Goal: Communication & Community: Share content

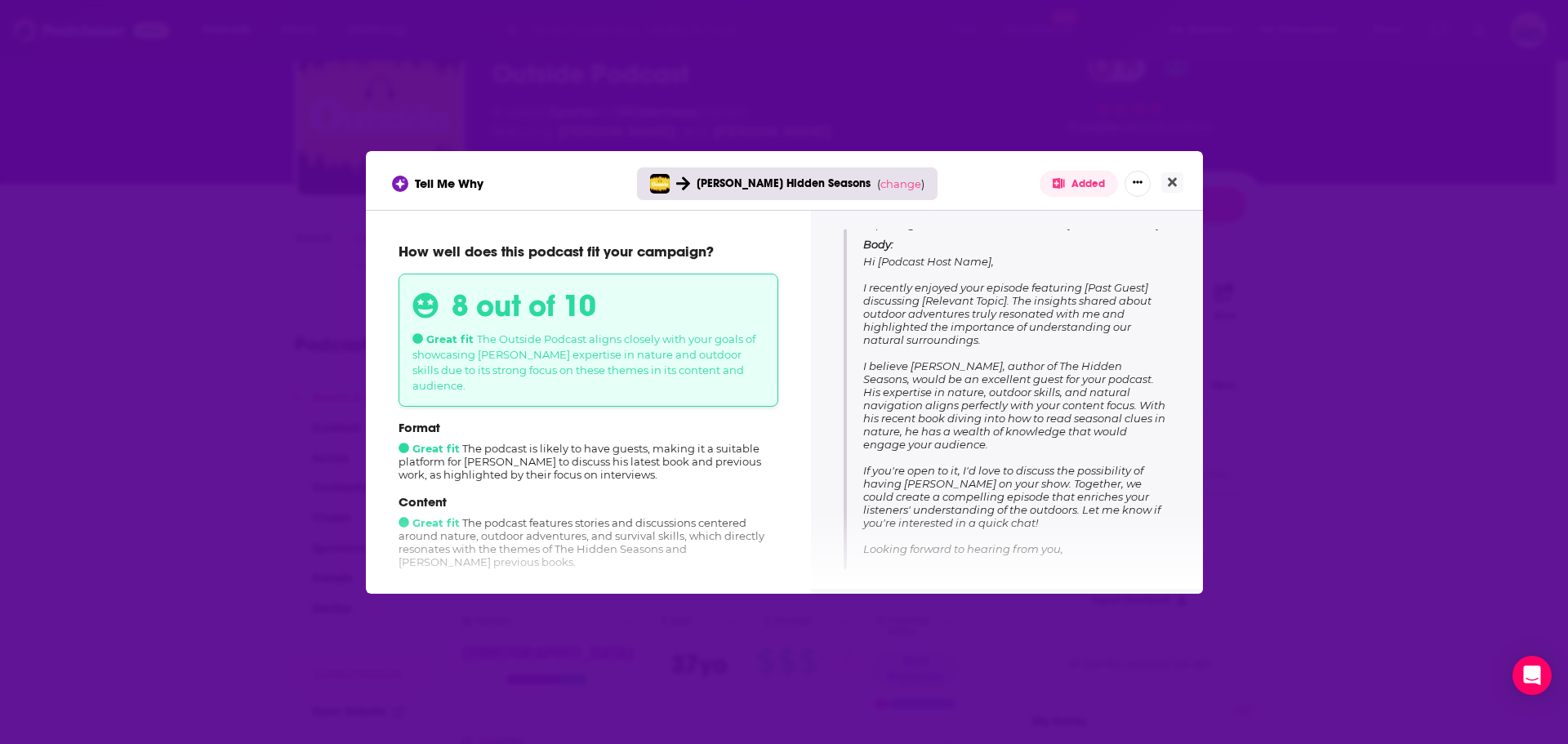
scroll to position [245, 0]
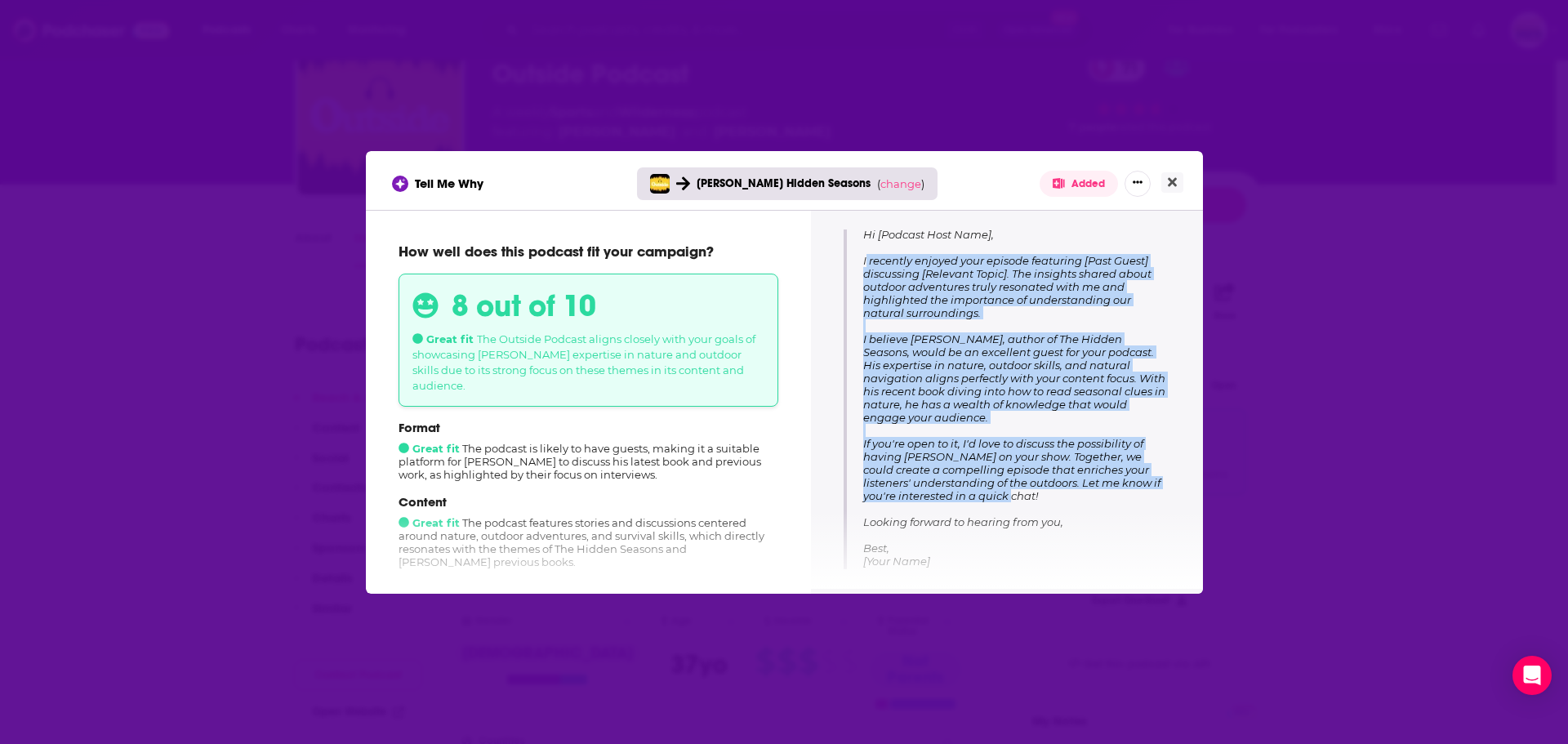
drag, startPoint x: 1013, startPoint y: 497, endPoint x: 863, endPoint y: 264, distance: 277.1
click at [863, 264] on p "Body: Hi [Podcast Host Name], I recently enjoyed your episode featuring [Past G…" at bounding box center [1016, 395] width 307 height 370
copy span "I recently enjoyed your episode featuring [Past Guest] discussing [Relevant Top…"
click at [1041, 486] on span "Hi [Podcast Host Name], I recently enjoyed your episode featuring [Past Guest] …" at bounding box center [1014, 404] width 302 height 353
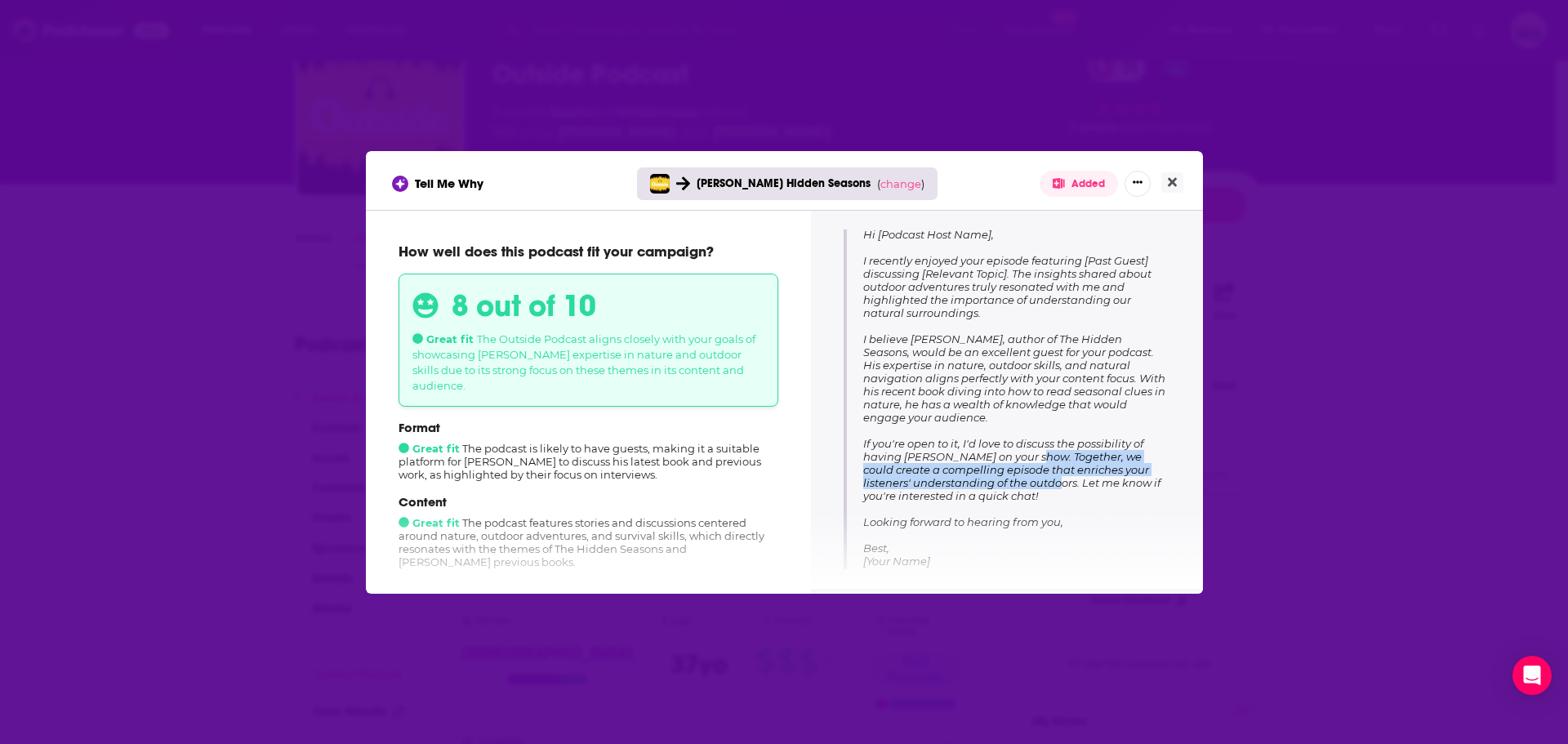
drag, startPoint x: 1021, startPoint y: 455, endPoint x: 1034, endPoint y: 485, distance: 32.7
click at [1034, 485] on span "Hi [Podcast Host Name], I recently enjoyed your episode featuring [Past Guest] …" at bounding box center [1014, 404] width 302 height 353
copy span "Together, we could create a compelling episode that enriches your listeners' un…"
click at [1022, 377] on span "Hi [Podcast Host Name], I recently enjoyed your episode featuring [Past Guest] …" at bounding box center [1014, 404] width 302 height 353
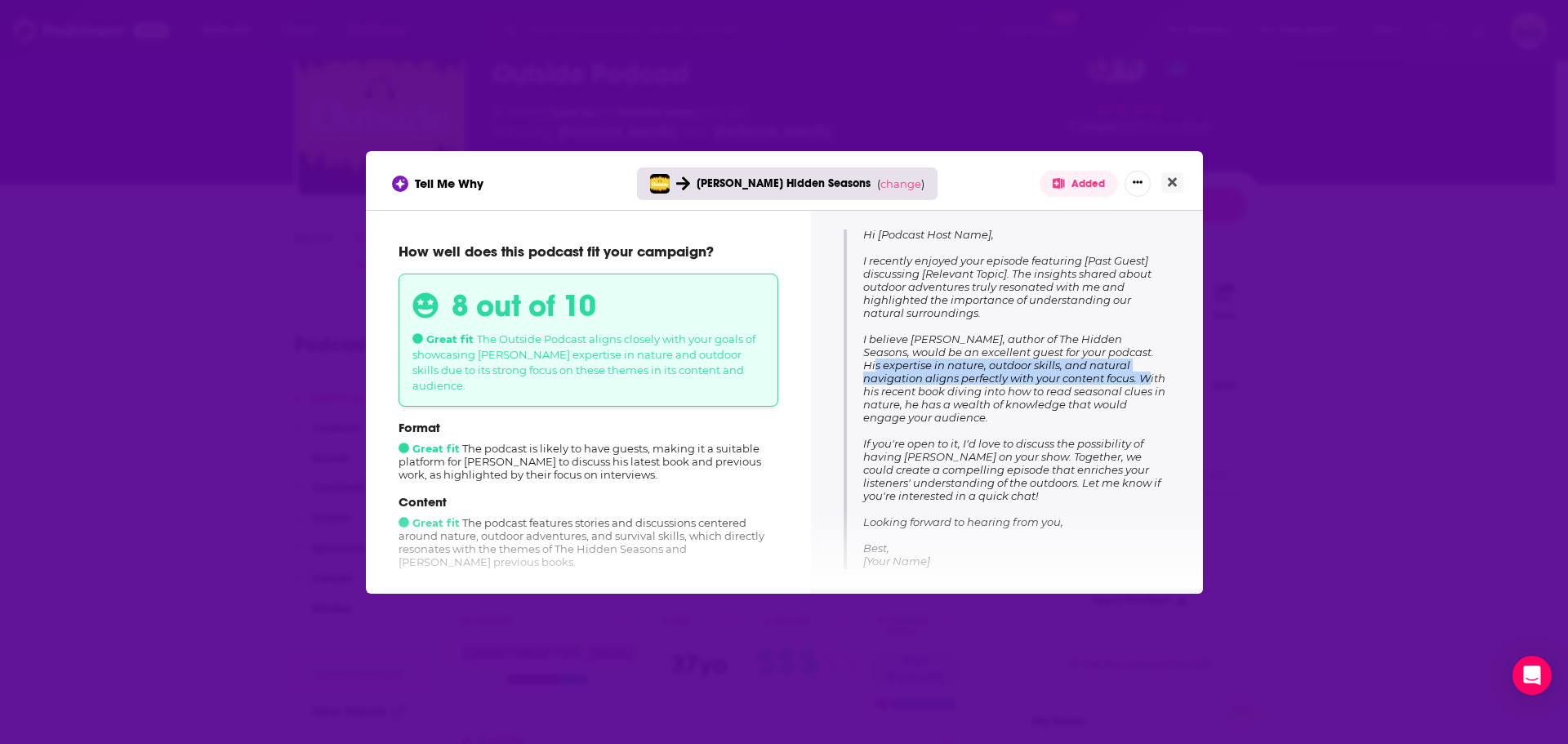
drag, startPoint x: 1137, startPoint y: 381, endPoint x: 1109, endPoint y: 356, distance: 37.5
click at [1109, 356] on span "Hi [Podcast Host Name], I recently enjoyed your episode featuring [Past Guest] …" at bounding box center [1014, 404] width 302 height 353
copy span "His expertise in nature, outdoor skills, and natural navigation aligns perfectl…"
drag, startPoint x: 998, startPoint y: 315, endPoint x: 1014, endPoint y: 280, distance: 38.5
click at [1014, 280] on p "Body: Hi [Podcast Host Name], I recently enjoyed your episode featuring [Past G…" at bounding box center [1016, 395] width 307 height 370
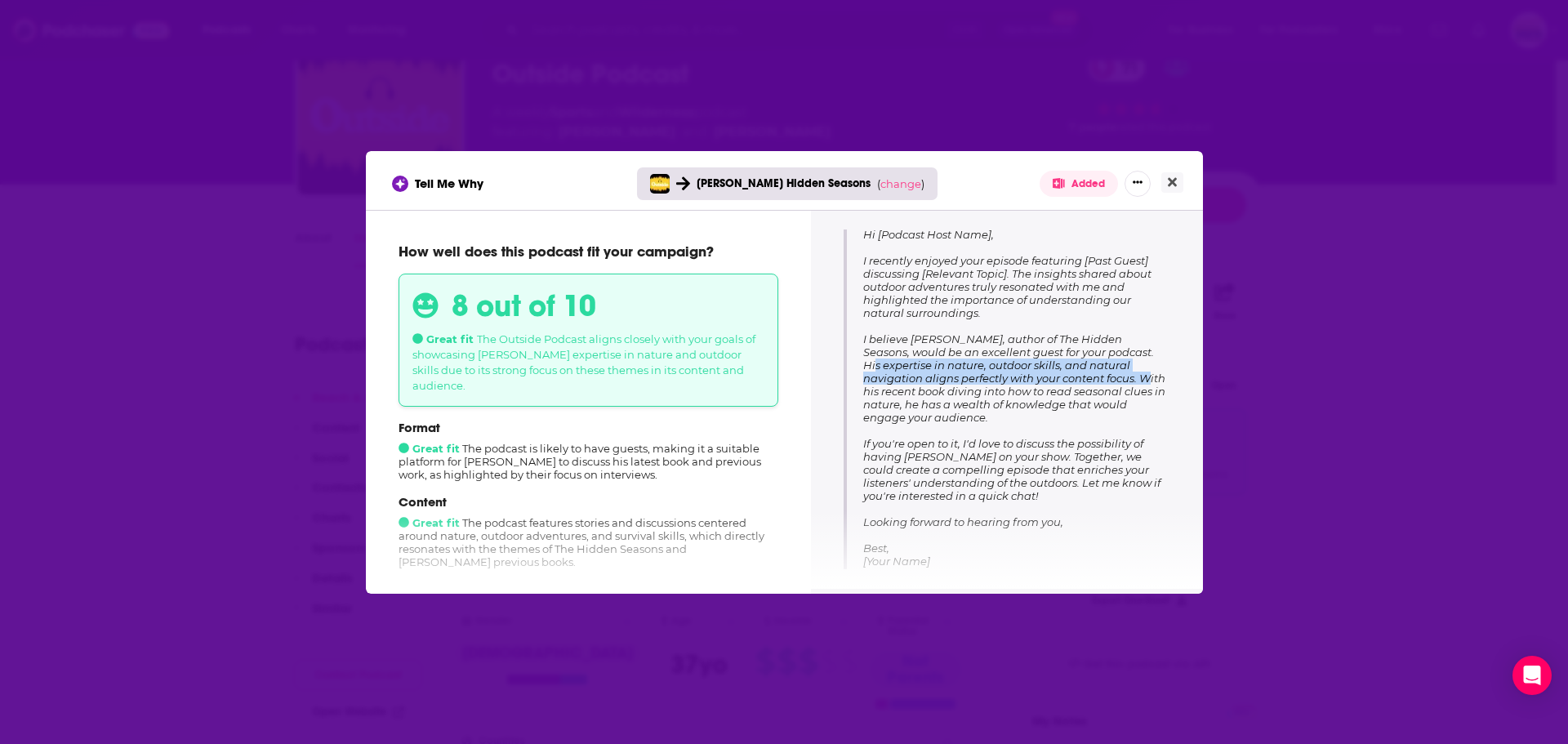
copy span "The insights shared about outdoor adventures truly resonated with me and highli…"
